Goal: Information Seeking & Learning: Compare options

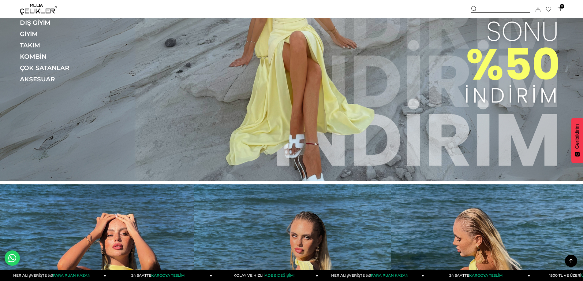
scroll to position [61, 0]
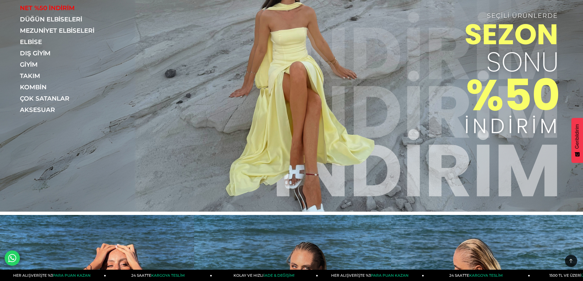
click at [308, 84] on img at bounding box center [291, 75] width 583 height 273
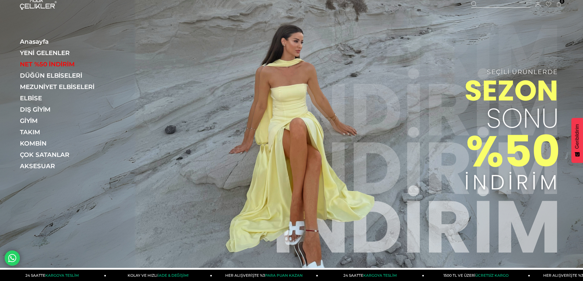
scroll to position [0, 0]
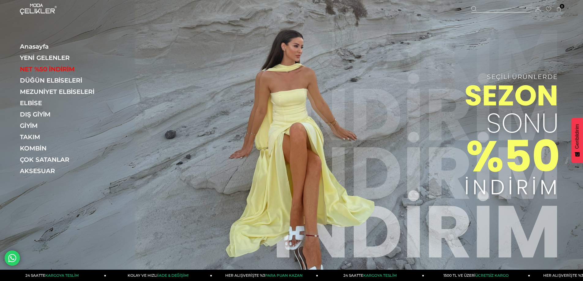
click at [308, 84] on img at bounding box center [291, 136] width 583 height 273
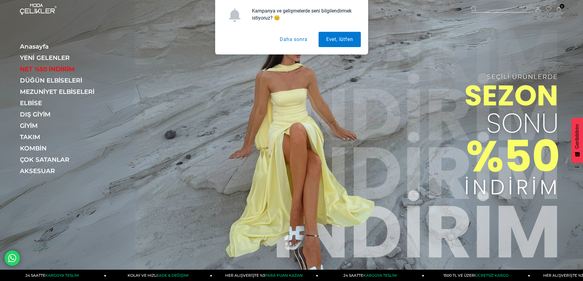
click at [299, 40] on button "Daha sonra" at bounding box center [293, 39] width 43 height 15
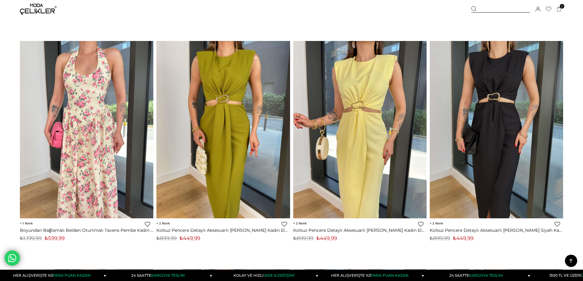
scroll to position [3275, 0]
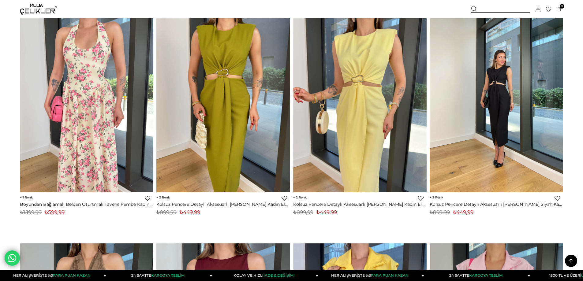
click at [511, 102] on img at bounding box center [496, 104] width 133 height 178
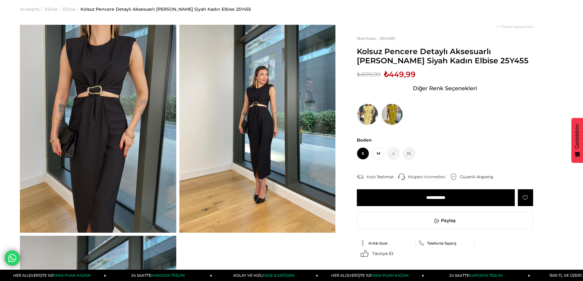
scroll to position [92, 0]
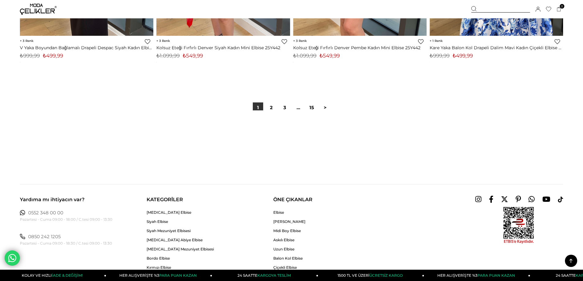
scroll to position [4575, 0]
click at [268, 113] on div at bounding box center [291, 130] width 543 height 39
click at [271, 113] on div at bounding box center [291, 130] width 543 height 39
click at [272, 110] on link "2" at bounding box center [271, 108] width 10 height 10
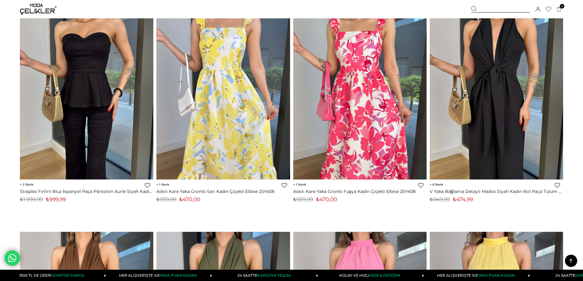
scroll to position [1203, 0]
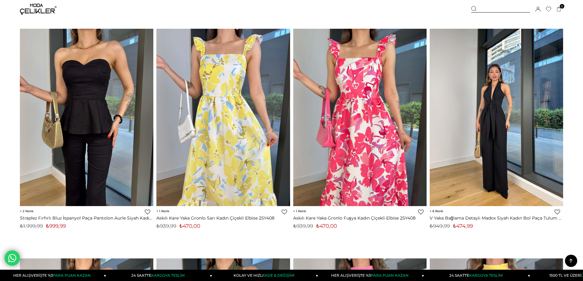
click at [511, 115] on img at bounding box center [496, 117] width 133 height 178
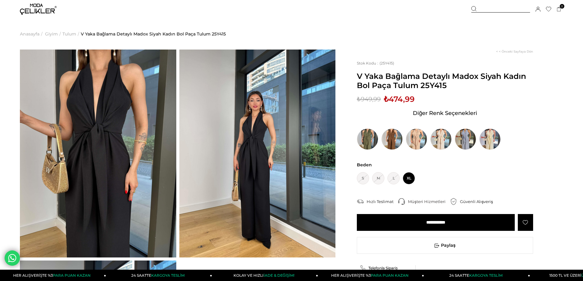
drag, startPoint x: 154, startPoint y: 73, endPoint x: 173, endPoint y: 293, distance: 220.9
drag, startPoint x: 173, startPoint y: 293, endPoint x: 393, endPoint y: 132, distance: 272.2
click at [393, 132] on img at bounding box center [391, 139] width 21 height 21
click at [392, 137] on img at bounding box center [391, 139] width 21 height 21
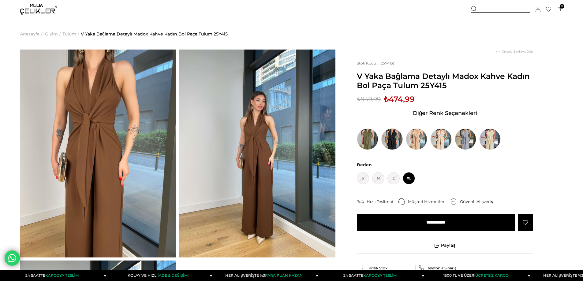
click at [396, 138] on img at bounding box center [391, 139] width 21 height 21
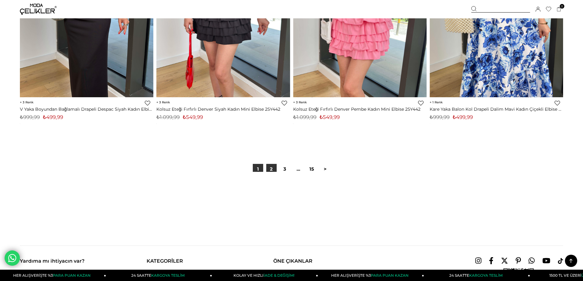
click at [267, 170] on link "2" at bounding box center [271, 169] width 10 height 10
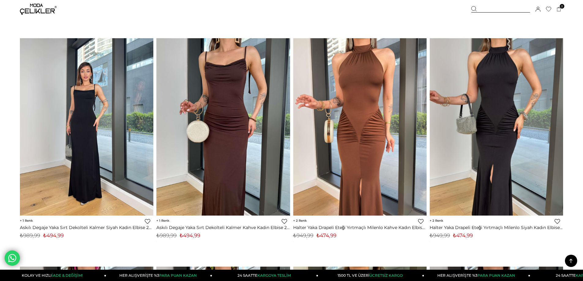
scroll to position [3253, 0]
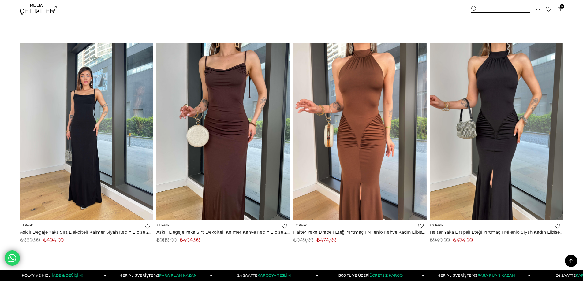
click at [485, 153] on img at bounding box center [496, 132] width 133 height 178
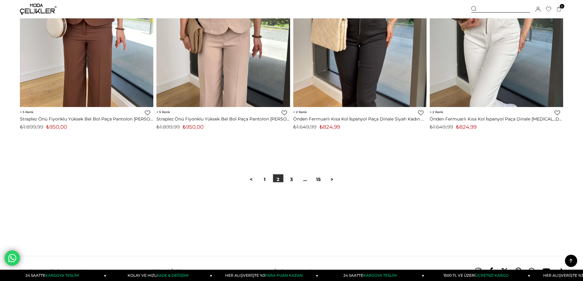
scroll to position [4520, 0]
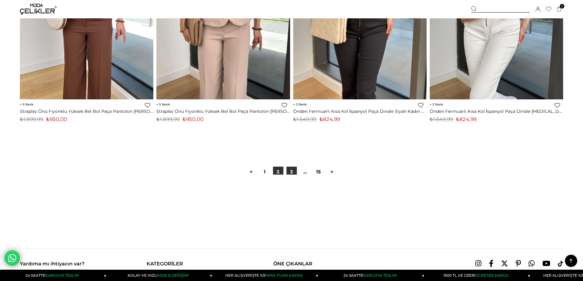
click at [290, 174] on link "3" at bounding box center [291, 172] width 10 height 10
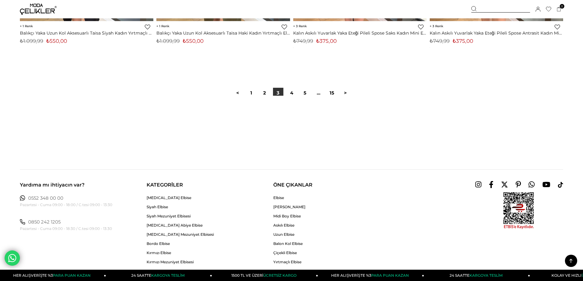
scroll to position [4591, 0]
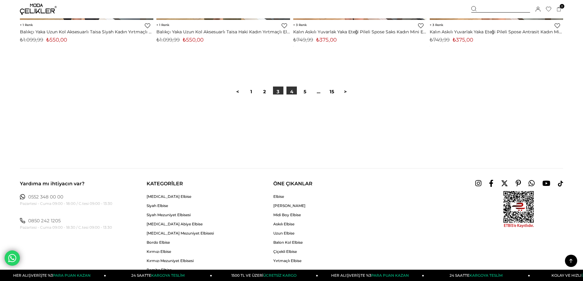
click at [290, 90] on link "4" at bounding box center [291, 92] width 10 height 10
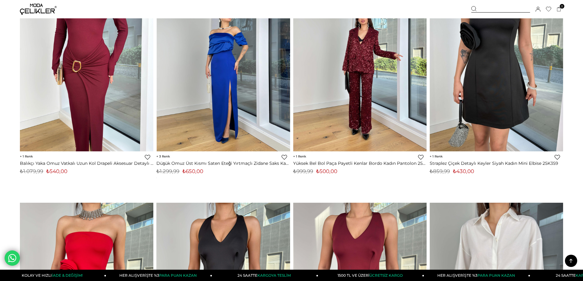
scroll to position [3091, 0]
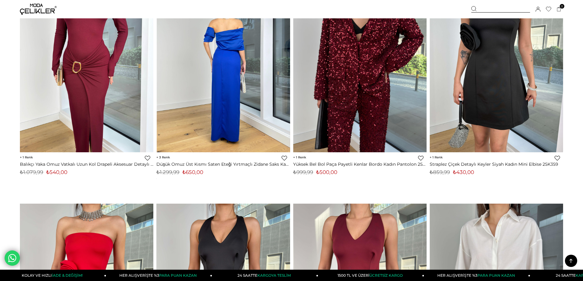
click at [364, 102] on img at bounding box center [359, 64] width 133 height 178
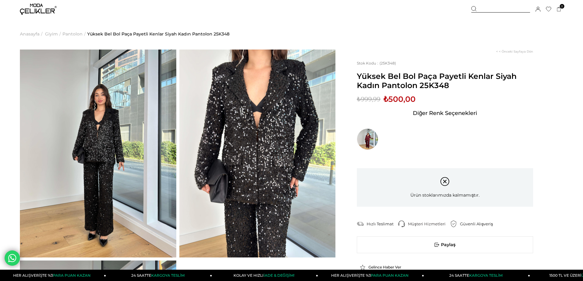
drag, startPoint x: 33, startPoint y: 88, endPoint x: 36, endPoint y: 84, distance: 5.7
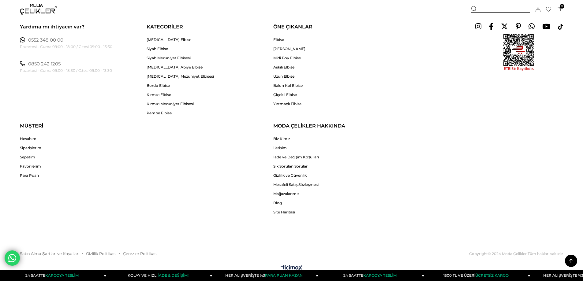
scroll to position [4567, 0]
